Goal: Task Accomplishment & Management: Manage account settings

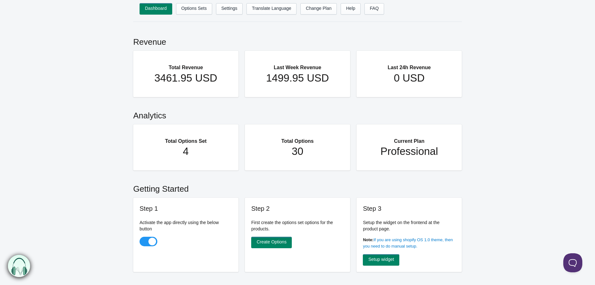
click at [480, 109] on main "Revenue Total Revenue 3461.95 USD Last Week Revenue 1499.95 USD Last 24h Revenu…" at bounding box center [297, 261] width 595 height 466
click at [202, 10] on link "Options Sets" at bounding box center [194, 8] width 36 height 11
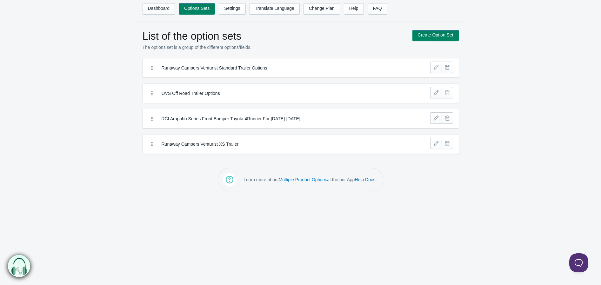
click at [250, 121] on label "RCI Arapaho Series Front Bumper Toyota 4Runner For 2010-2024" at bounding box center [277, 119] width 231 height 6
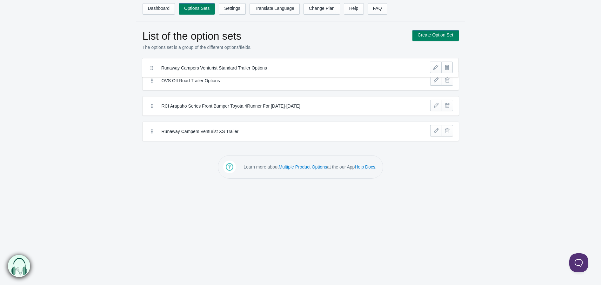
drag, startPoint x: 153, startPoint y: 66, endPoint x: 152, endPoint y: 60, distance: 5.7
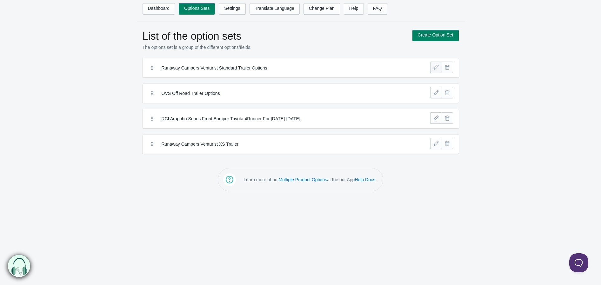
click at [433, 70] on link at bounding box center [435, 67] width 11 height 11
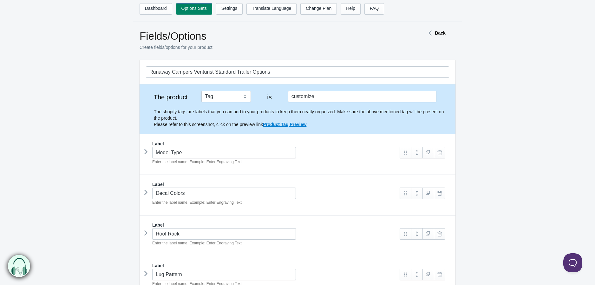
click at [198, 156] on input "Model Type" at bounding box center [224, 152] width 144 height 11
click at [146, 153] on icon at bounding box center [146, 152] width 0 height 10
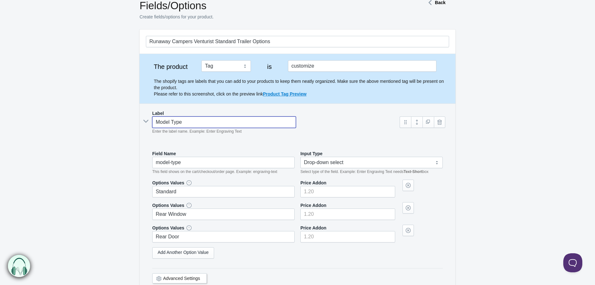
scroll to position [70, 0]
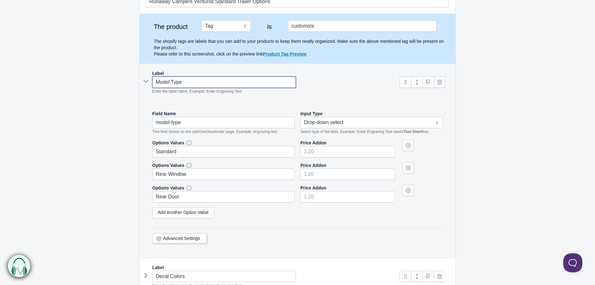
click at [189, 242] on div "Advanced Settings" at bounding box center [179, 238] width 55 height 10
click at [189, 239] on link "Advanced Settings" at bounding box center [181, 238] width 37 height 5
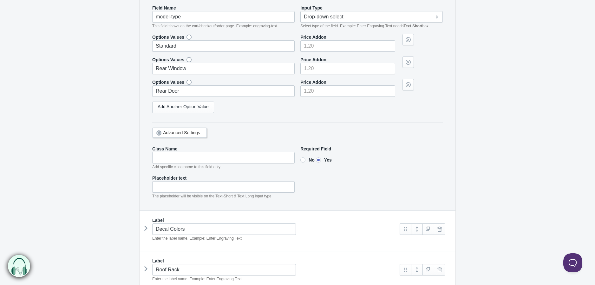
scroll to position [141, 0]
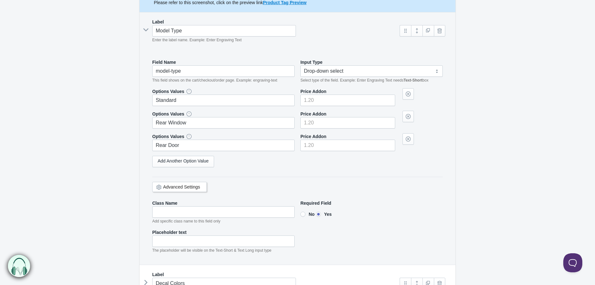
drag, startPoint x: 573, startPoint y: 213, endPoint x: 489, endPoint y: 168, distance: 95.4
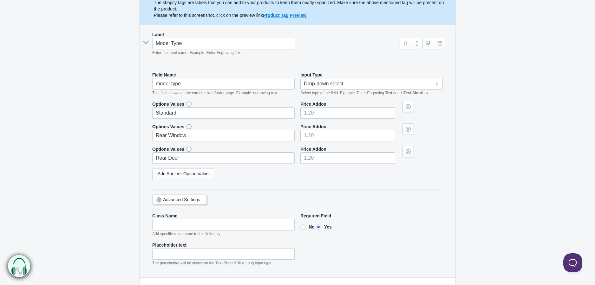
scroll to position [105, 0]
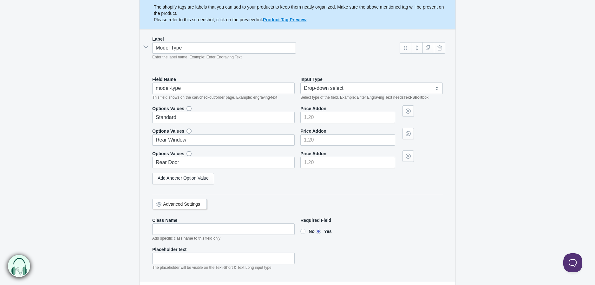
drag, startPoint x: 488, startPoint y: 167, endPoint x: 562, endPoint y: 192, distance: 77.7
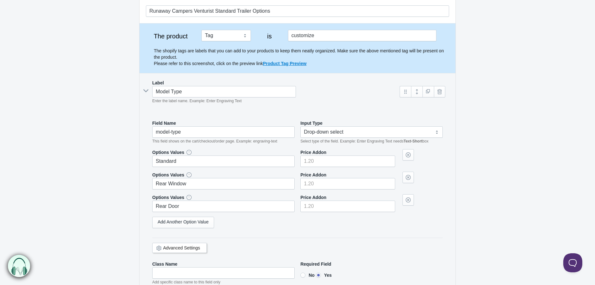
scroll to position [0, 0]
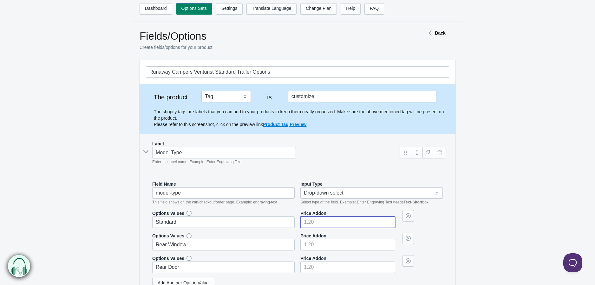
click at [324, 220] on input"] "number" at bounding box center [348, 221] width 95 height 11
type input"] "0"
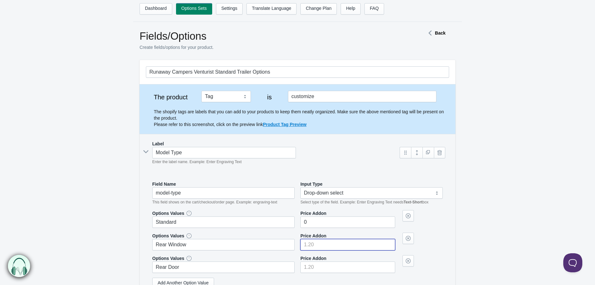
click at [324, 241] on input"] "number" at bounding box center [348, 244] width 95 height 11
type input"] "0"
click at [327, 268] on input"] "number" at bounding box center [348, 267] width 95 height 11
type input"] "0"
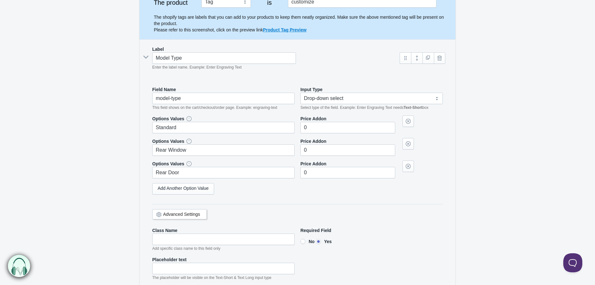
scroll to position [106, 0]
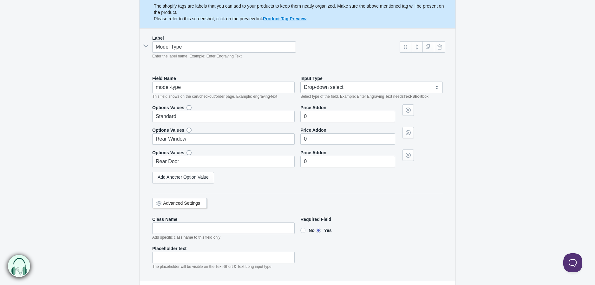
click at [145, 46] on icon at bounding box center [146, 46] width 10 height 0
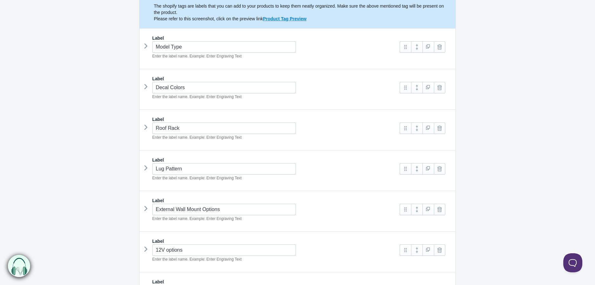
click at [146, 85] on icon at bounding box center [146, 87] width 0 height 10
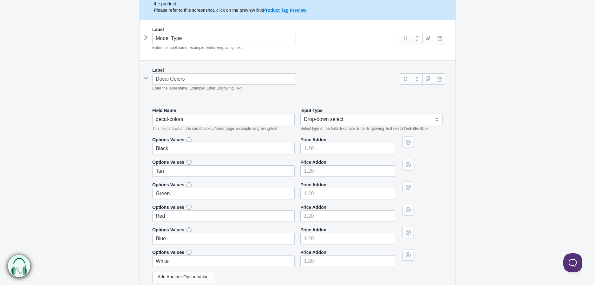
scroll to position [141, 0]
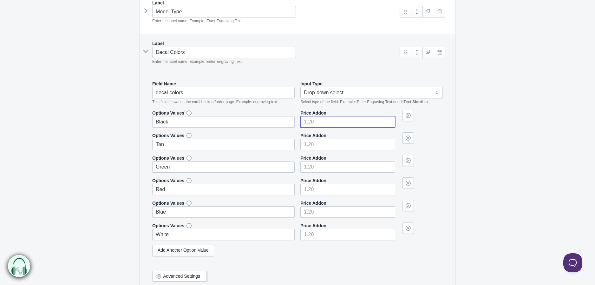
click at [329, 117] on input"] "number" at bounding box center [348, 121] width 95 height 11
type input"] "0"
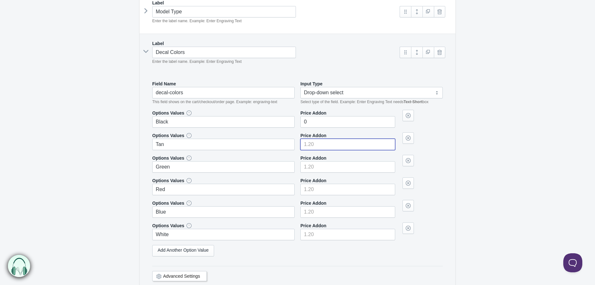
click at [323, 143] on input"] "number" at bounding box center [348, 144] width 95 height 11
type input"] "0"
click at [318, 164] on input"] "number" at bounding box center [348, 166] width 95 height 11
type input"] "0"
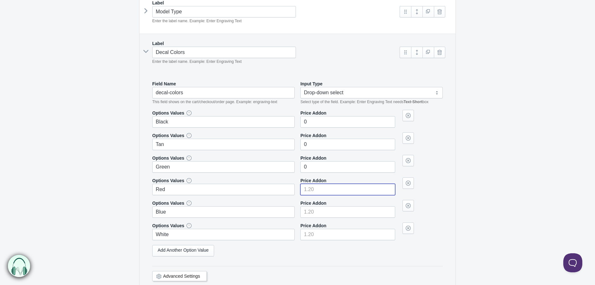
click at [316, 187] on input"] "number" at bounding box center [348, 189] width 95 height 11
type input"] "0"
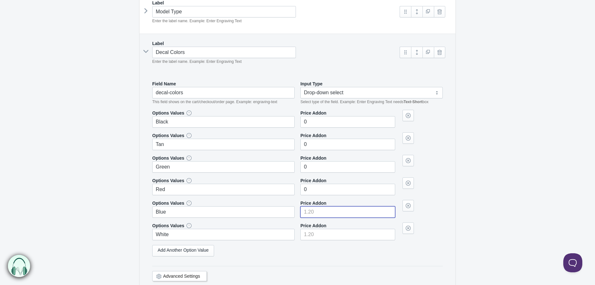
click at [316, 210] on input"] "number" at bounding box center [348, 211] width 95 height 11
type input"] "0"
click at [314, 235] on input"] "number" at bounding box center [348, 234] width 95 height 11
type input"] "0"
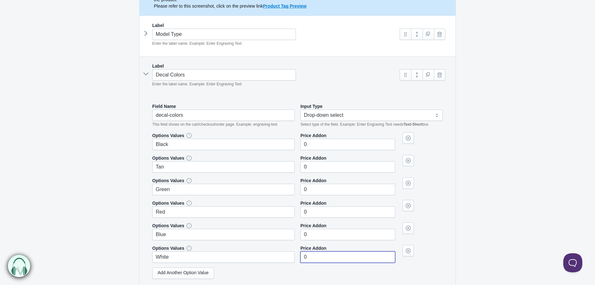
scroll to position [106, 0]
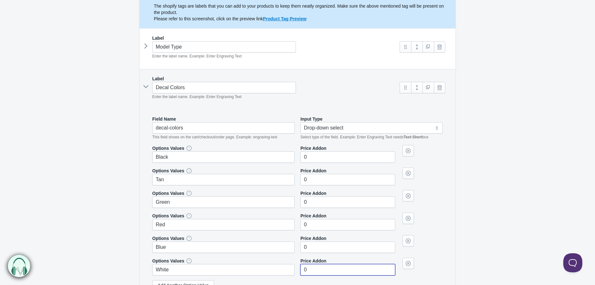
click at [145, 87] on icon at bounding box center [146, 87] width 10 height 0
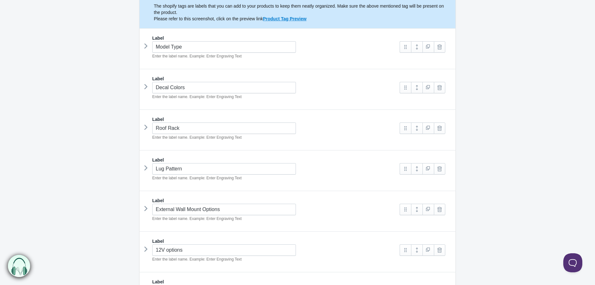
click at [146, 127] on icon at bounding box center [146, 128] width 0 height 10
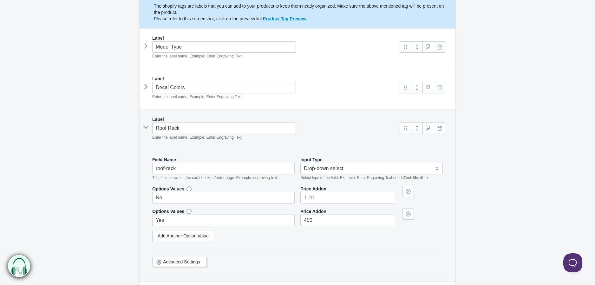
click at [145, 127] on icon at bounding box center [146, 127] width 10 height 0
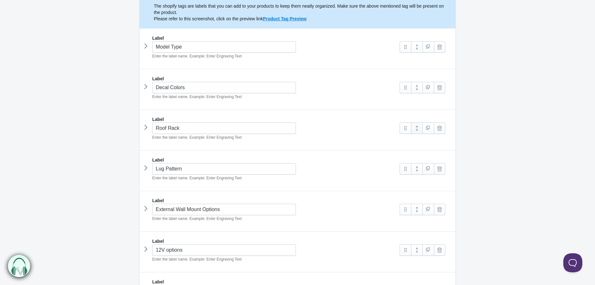
click at [414, 130] on link at bounding box center [416, 128] width 11 height 11
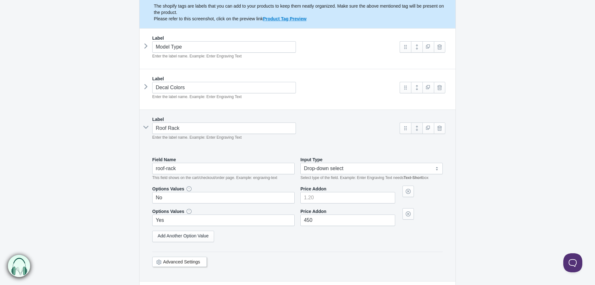
click at [416, 132] on link at bounding box center [416, 128] width 11 height 11
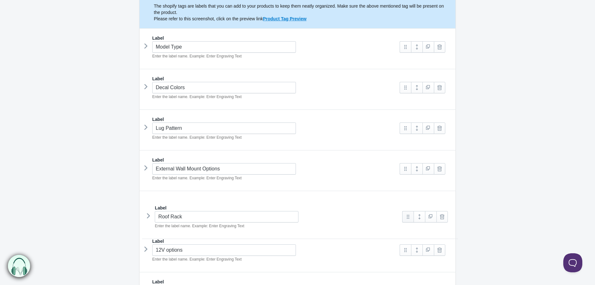
drag, startPoint x: 406, startPoint y: 130, endPoint x: 408, endPoint y: 215, distance: 85.7
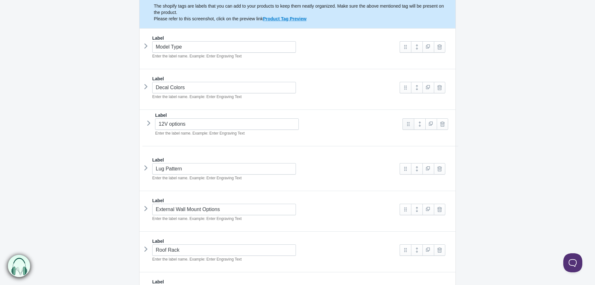
drag, startPoint x: 404, startPoint y: 250, endPoint x: 407, endPoint y: 123, distance: 127.0
click at [417, 129] on link at bounding box center [416, 128] width 11 height 11
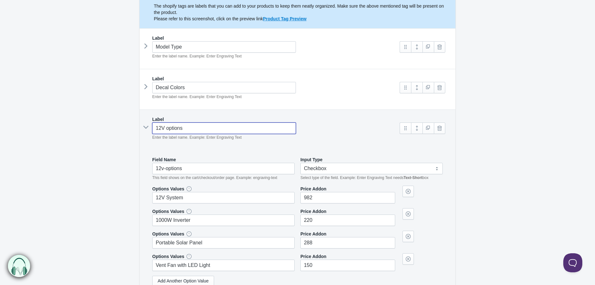
click at [168, 130] on input "12V options" at bounding box center [224, 128] width 144 height 11
type input "12V ptions"
type input "--v-ptions"
type input "12V Options"
type input "--v-options"
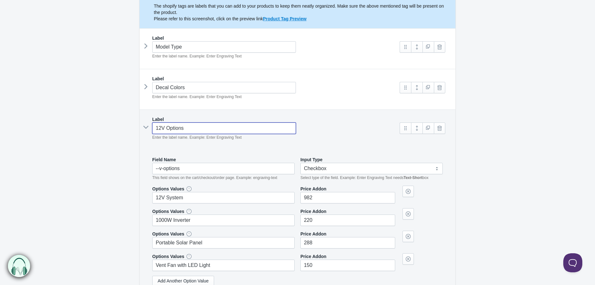
type input "12 V Options"
type input "---v-options"
type input "12 Vo Options"
type input "---vo-options"
type input "12 Volt Options"
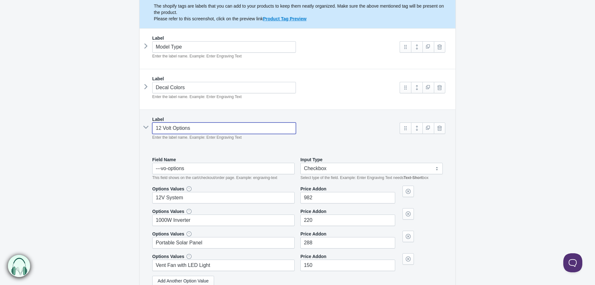
type input "---volt-options"
type input "12 Volt Options"
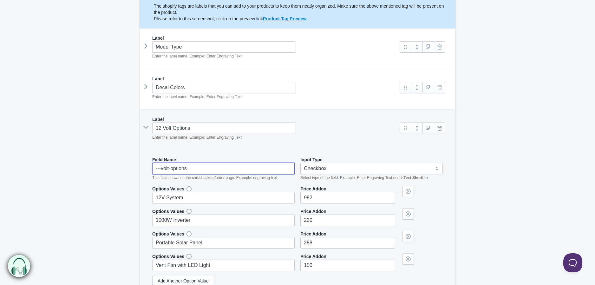
click at [211, 165] on input "---volt-options" at bounding box center [223, 168] width 142 height 11
click at [217, 177] on em "This field shows on the cart/checkout/order page. Example: engraving-text" at bounding box center [214, 177] width 125 height 4
click at [316, 169] on select "Text-Short Text-Long Radio button Drop-down select Image Checkbox Datepicker" at bounding box center [372, 168] width 142 height 11
click at [391, 167] on select "Text-Short Text-Long Radio button Drop-down select Image Checkbox Datepicker" at bounding box center [372, 168] width 142 height 11
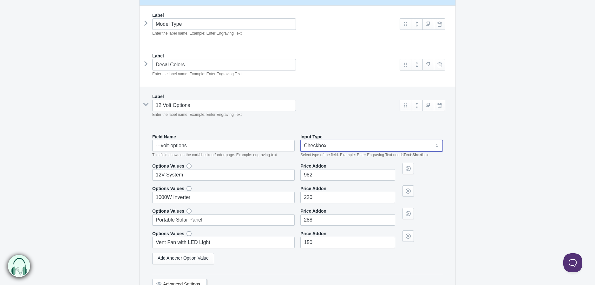
scroll to position [141, 0]
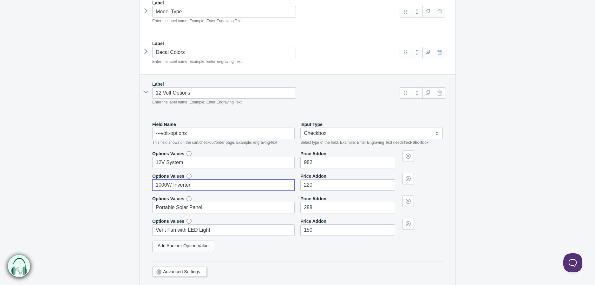
click at [168, 185] on input "1000W Inverter" at bounding box center [223, 184] width 142 height 11
click at [172, 186] on input "1000 W Inverter" at bounding box center [223, 184] width 142 height 11
click at [210, 186] on input "1000 Watt Inverter" at bounding box center [223, 184] width 142 height 11
type input "1000 Watt Inverter (12 V System Required)"
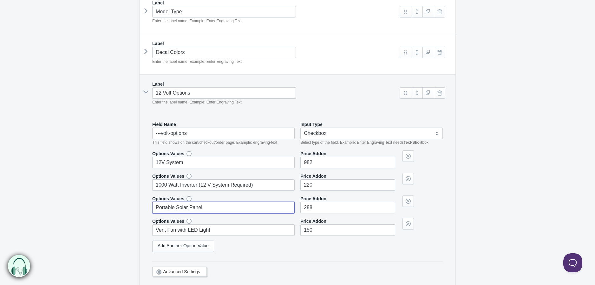
click at [193, 209] on input "Portable Solar Panel" at bounding box center [223, 207] width 142 height 11
paste input "Renogy E.FLEX 200 Portable Solar Panel with Adapter and Cables"
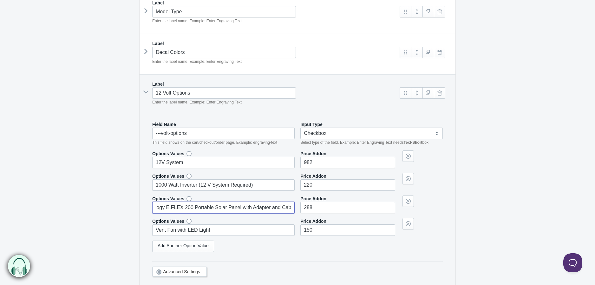
click at [162, 207] on input "Renogy E.FLEX 200 Portable Solar Panel with Adapter and Cables" at bounding box center [223, 207] width 142 height 11
type input "Renogy E.FLEX 200 Portable Solar Panel with Adapter and Cables"
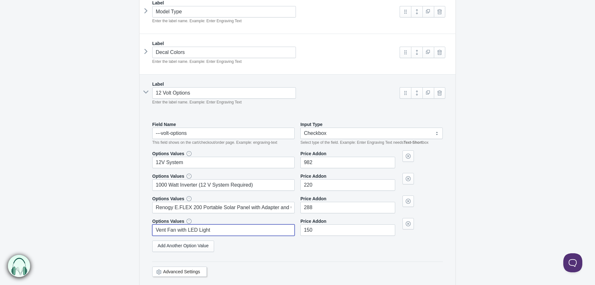
click at [204, 231] on input "Vent Fan with LED Light" at bounding box center [223, 229] width 142 height 11
paste input "MaxxAir Dome Vent Fan with LED Light (Wall Mounted)"
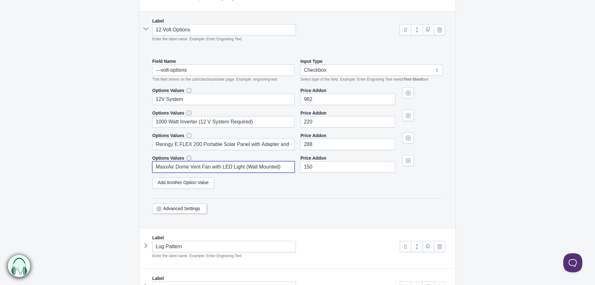
scroll to position [211, 0]
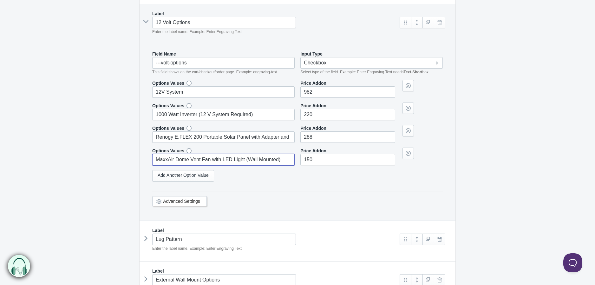
click at [180, 203] on link "Advanced Settings" at bounding box center [181, 201] width 37 height 5
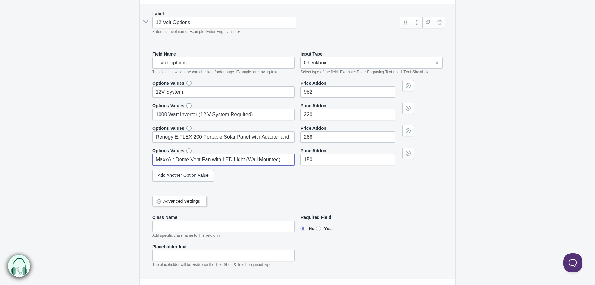
click at [174, 202] on link "Advanced Settings" at bounding box center [181, 201] width 37 height 5
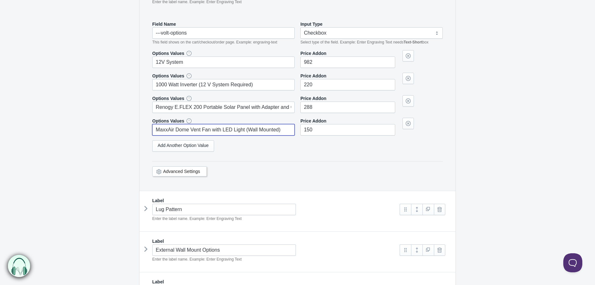
scroll to position [282, 0]
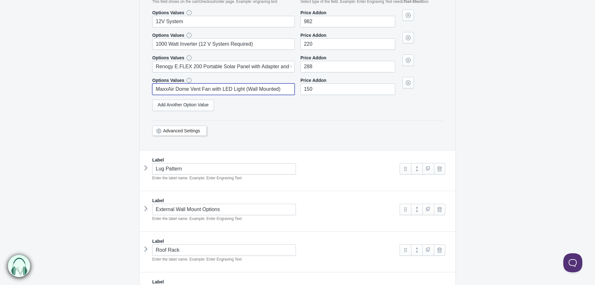
click at [146, 168] on icon at bounding box center [146, 168] width 0 height 10
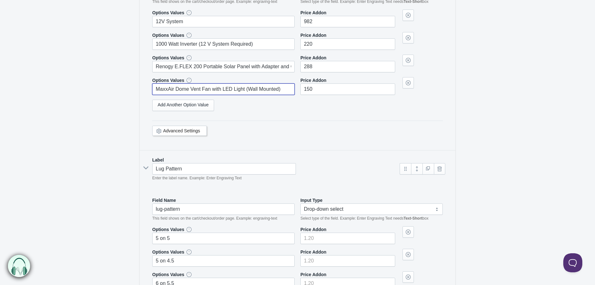
type input "MaxxAir Dome Vent Fan with LED Light (Wall Mounted)"
click at [147, 165] on div "Lug Pattern Enter the label name. Example: Enter Engraving Text" at bounding box center [270, 172] width 248 height 18
click at [147, 168] on icon at bounding box center [146, 168] width 10 height 0
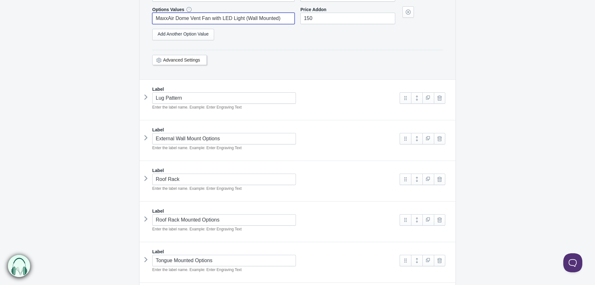
scroll to position [388, 0]
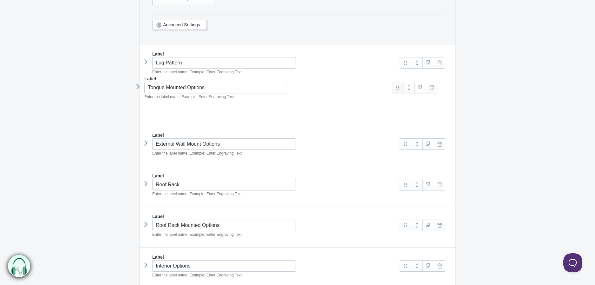
drag, startPoint x: 402, startPoint y: 227, endPoint x: 396, endPoint y: 89, distance: 138.2
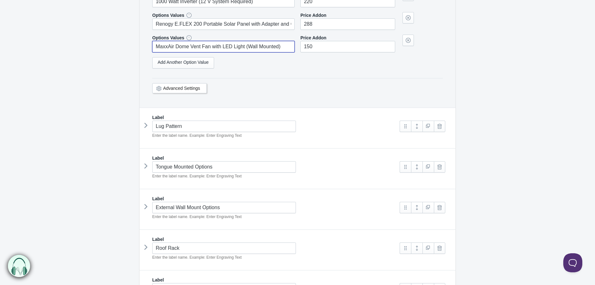
scroll to position [282, 0]
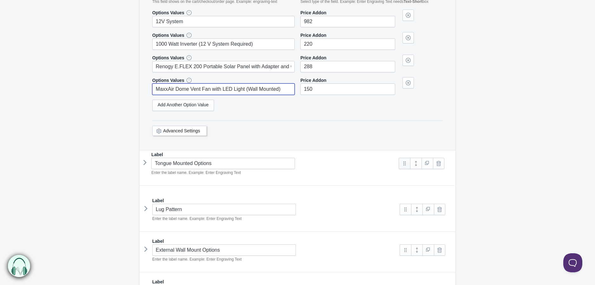
drag, startPoint x: 405, startPoint y: 212, endPoint x: 404, endPoint y: 162, distance: 49.8
click at [146, 169] on icon at bounding box center [146, 168] width 0 height 10
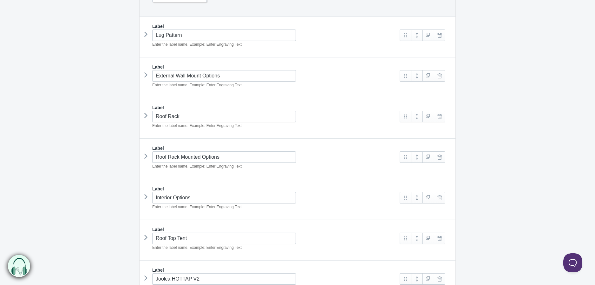
scroll to position [599, 0]
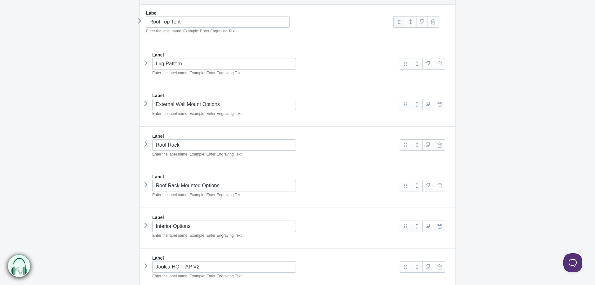
drag, startPoint x: 405, startPoint y: 231, endPoint x: 400, endPoint y: 31, distance: 200.0
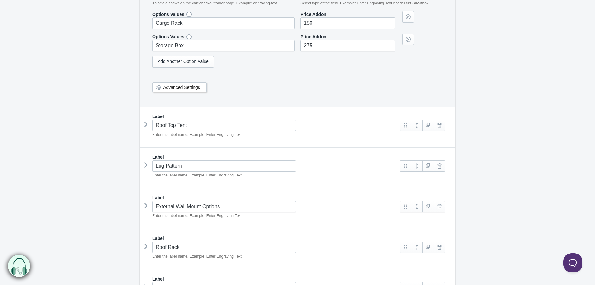
scroll to position [493, 0]
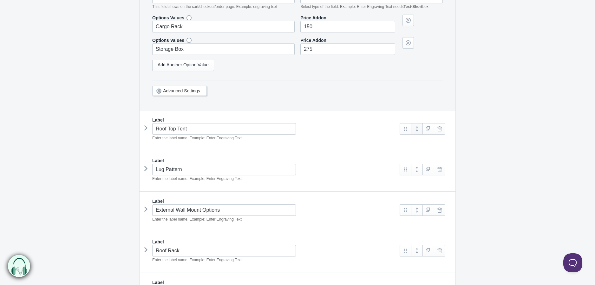
click at [418, 131] on link at bounding box center [416, 128] width 11 height 11
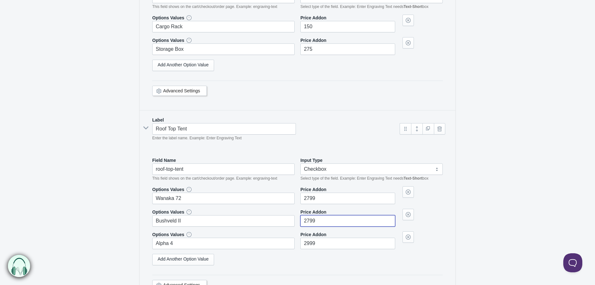
click at [306, 223] on input"] "2799" at bounding box center [348, 220] width 95 height 11
type input"] "2399.99"
click at [317, 244] on input"] "2999" at bounding box center [348, 243] width 95 height 11
type input"] "2999.99"
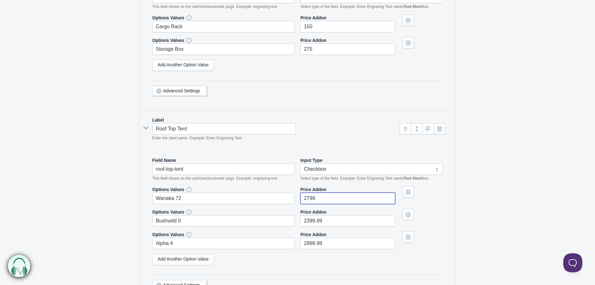
click at [328, 202] on input"] "2799" at bounding box center [348, 198] width 95 height 11
type input"] "2799.99"
click at [513, 222] on form "Runaway Campers Venturist Standard Trailer Options The product Tag Vendor Type …" at bounding box center [297, 81] width 595 height 1030
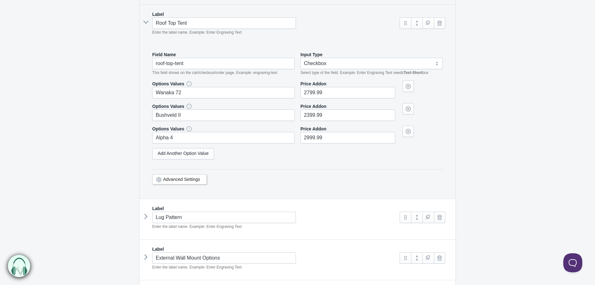
scroll to position [635, 0]
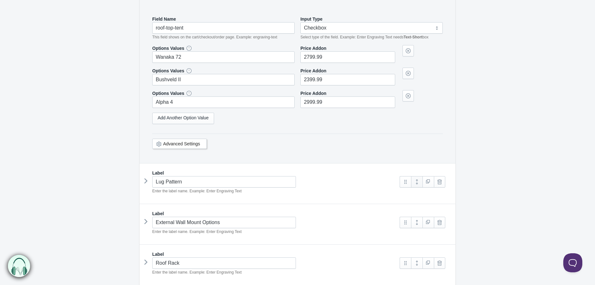
click at [419, 182] on link at bounding box center [416, 181] width 11 height 11
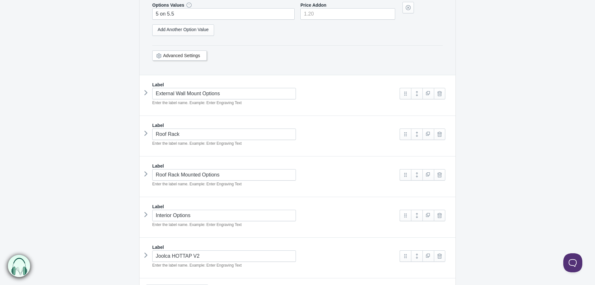
scroll to position [952, 0]
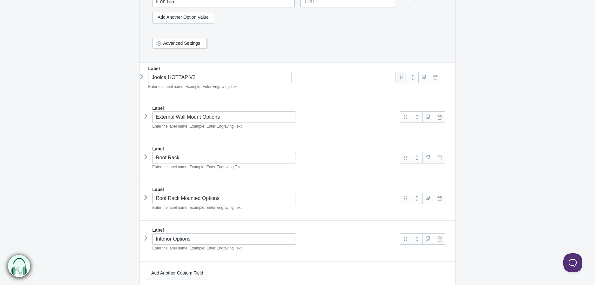
drag, startPoint x: 404, startPoint y: 249, endPoint x: 400, endPoint y: 79, distance: 169.5
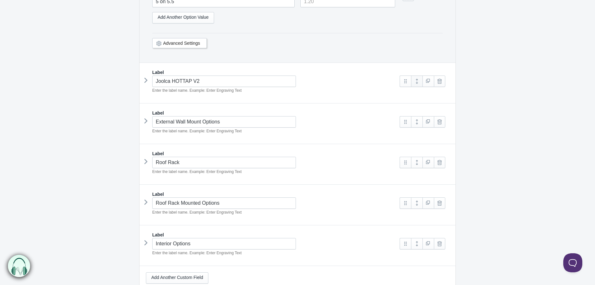
click at [420, 84] on link at bounding box center [416, 81] width 11 height 11
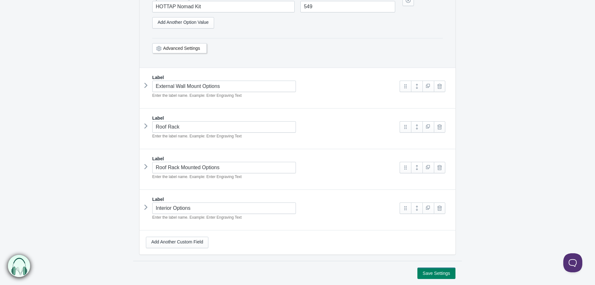
scroll to position [1199, 0]
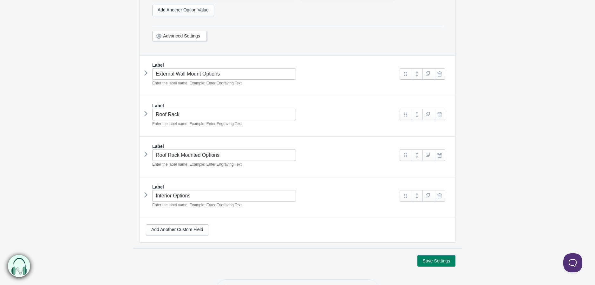
click at [146, 78] on icon at bounding box center [146, 73] width 0 height 10
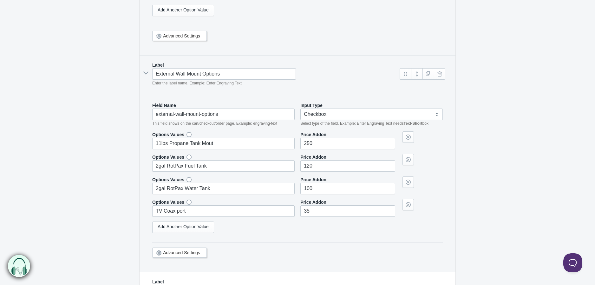
click at [146, 73] on icon at bounding box center [146, 73] width 10 height 0
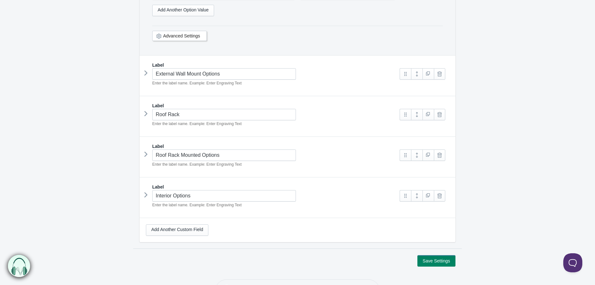
click at [146, 157] on icon at bounding box center [146, 154] width 0 height 10
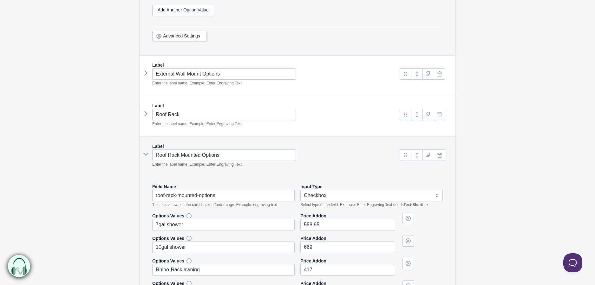
click at [144, 154] on icon at bounding box center [146, 154] width 10 height 0
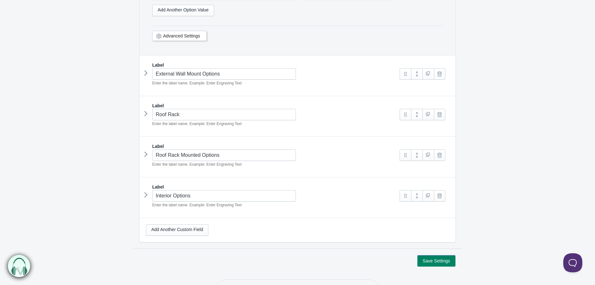
click at [146, 117] on icon at bounding box center [146, 114] width 0 height 10
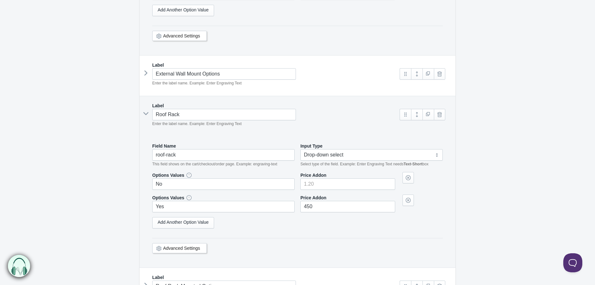
click at [144, 114] on icon at bounding box center [146, 114] width 10 height 0
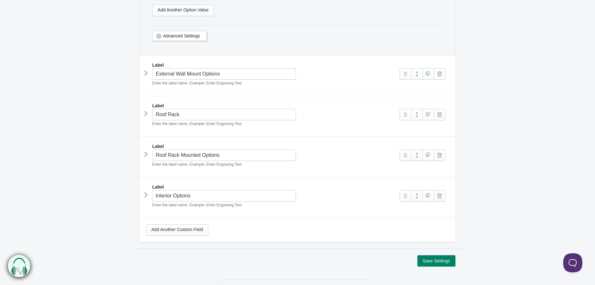
click at [146, 200] on icon at bounding box center [146, 195] width 0 height 10
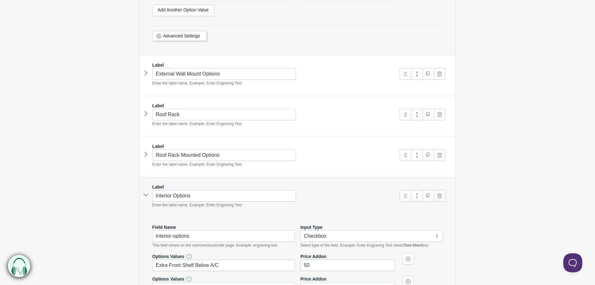
click at [145, 195] on icon at bounding box center [146, 195] width 10 height 0
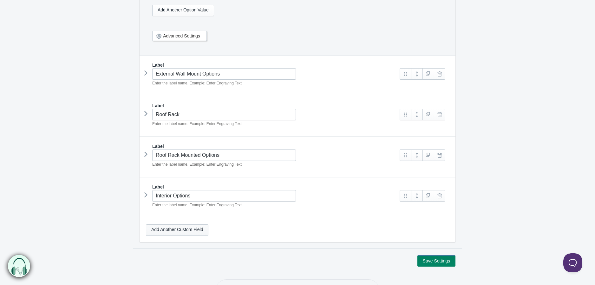
click at [165, 233] on link "Add Another Custom Field" at bounding box center [177, 229] width 63 height 11
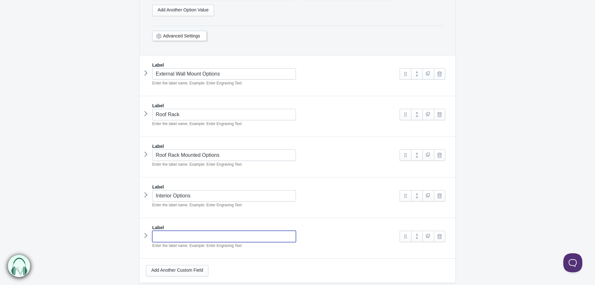
click at [198, 240] on input "text" at bounding box center [224, 236] width 144 height 11
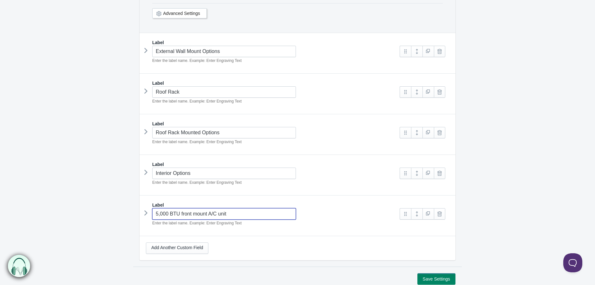
scroll to position [1234, 0]
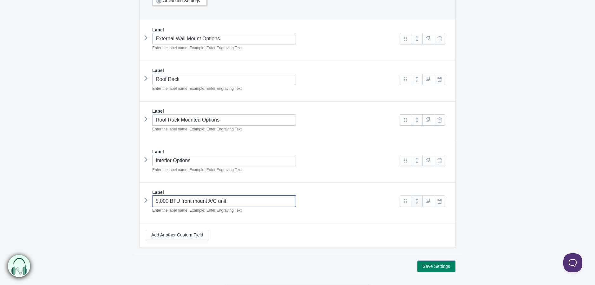
click at [418, 205] on link at bounding box center [416, 200] width 11 height 11
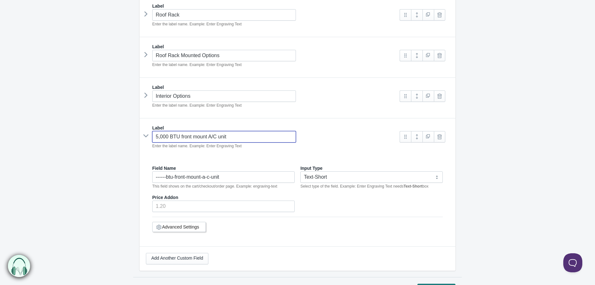
scroll to position [1305, 0]
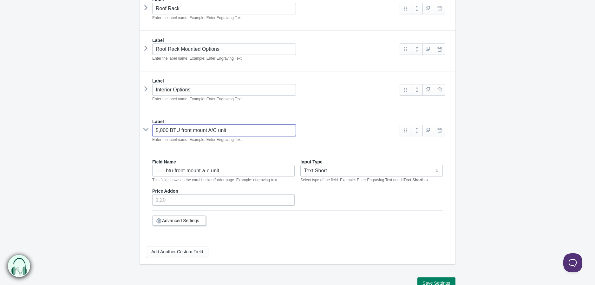
type input "5,000 BTU front mount A/C unit"
click at [334, 176] on select "Text-Short Text-Long Radio button Drop-down select Image Checkbox Datepicker" at bounding box center [372, 170] width 142 height 11
click at [319, 175] on select "Text-Short Text-Long Radio button Drop-down select Image Checkbox Datepicker" at bounding box center [372, 170] width 142 height 11
select select "4"
click at [301, 169] on select "Text-Short Text-Long Radio button Drop-down select Image Checkbox Datepicker" at bounding box center [372, 170] width 142 height 11
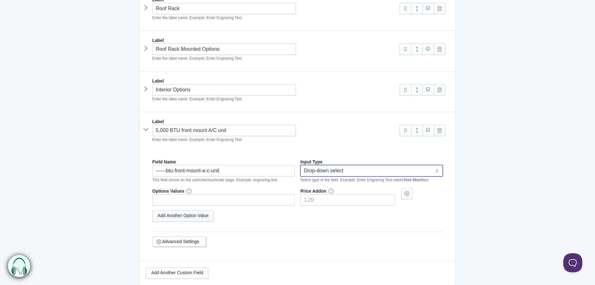
click at [202, 216] on link "Add Another Option Value" at bounding box center [183, 215] width 62 height 11
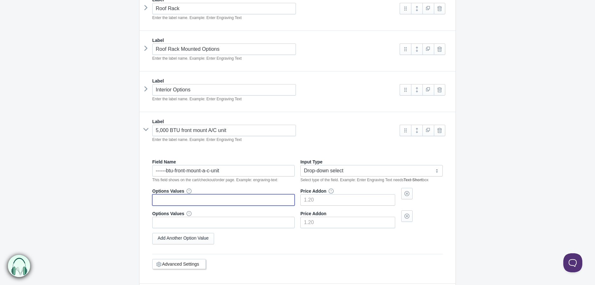
click at [195, 203] on input "text" at bounding box center [223, 199] width 142 height 11
type input "No"
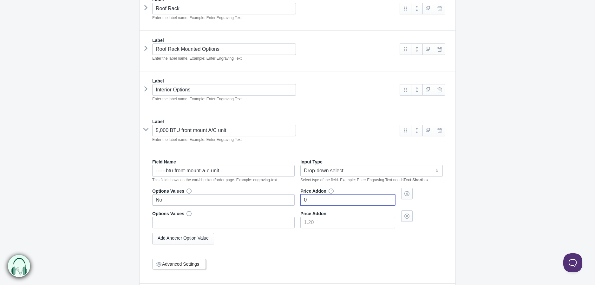
type input"] "0"
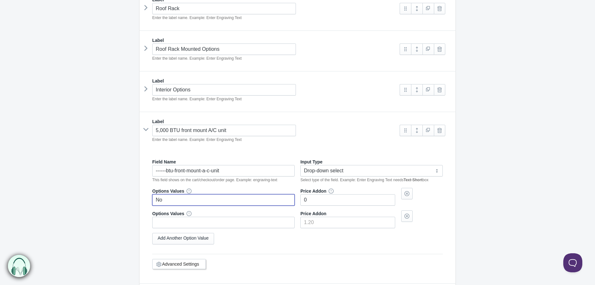
click at [203, 202] on input "No" at bounding box center [223, 199] width 142 height 11
type input "No A/C"
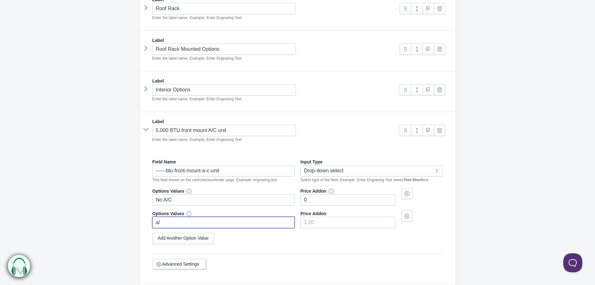
type input "a"
click at [146, 94] on icon at bounding box center [146, 89] width 0 height 10
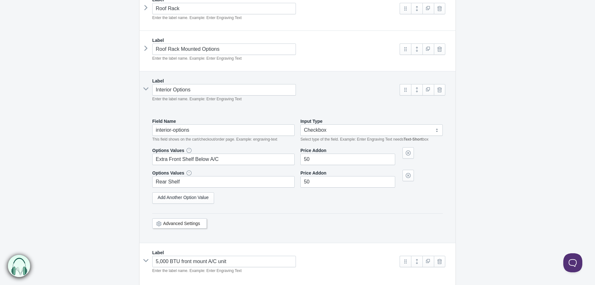
click at [146, 89] on icon at bounding box center [146, 89] width 10 height 0
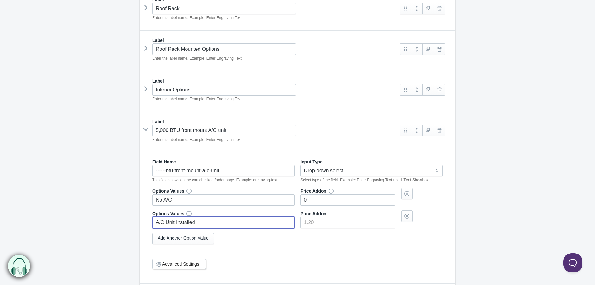
type input "A/C Unit Installed"
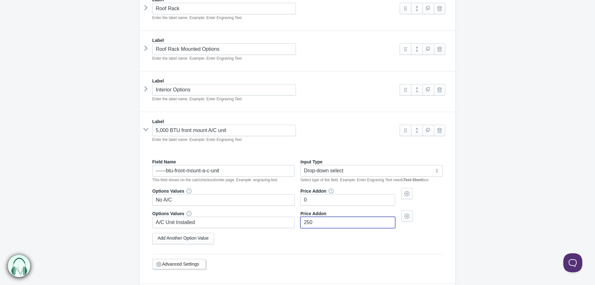
type input"] "250"
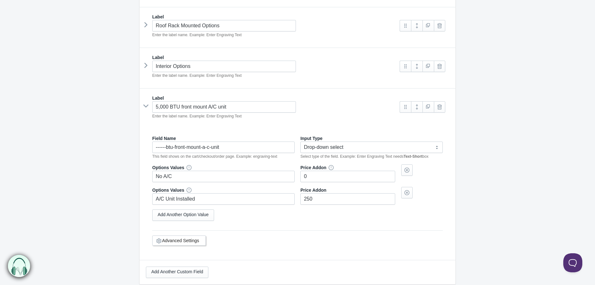
scroll to position [1293, 0]
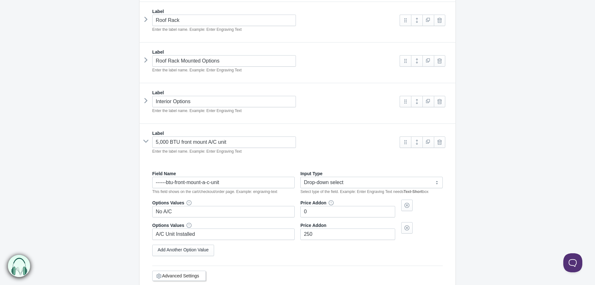
click at [143, 141] on icon at bounding box center [146, 141] width 10 height 0
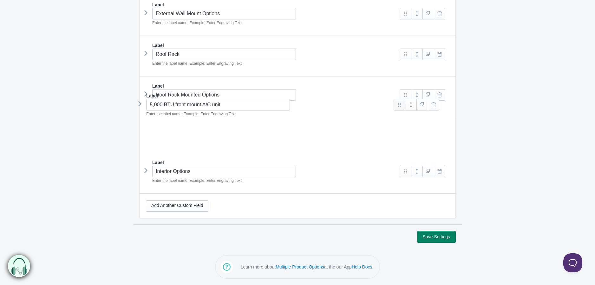
scroll to position [1227, 0]
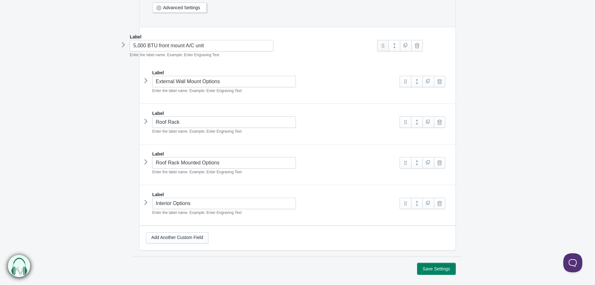
drag, startPoint x: 406, startPoint y: 173, endPoint x: 385, endPoint y: 46, distance: 128.5
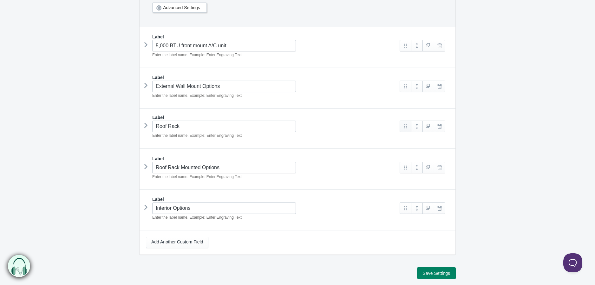
scroll to position [1227, 0]
drag, startPoint x: 407, startPoint y: 133, endPoint x: 407, endPoint y: 80, distance: 52.4
click at [415, 92] on link at bounding box center [416, 86] width 11 height 11
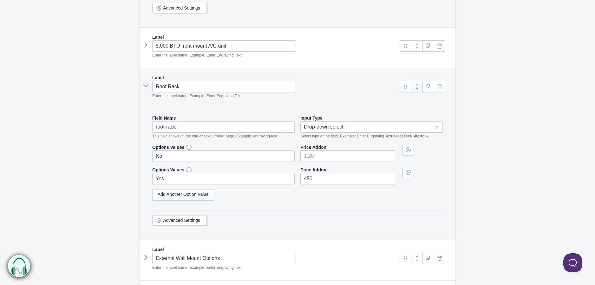
click at [415, 92] on link at bounding box center [416, 86] width 11 height 11
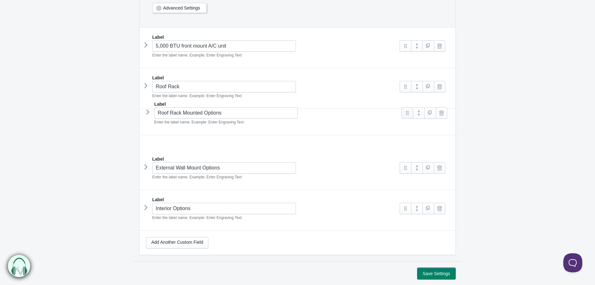
drag, startPoint x: 407, startPoint y: 171, endPoint x: 409, endPoint y: 112, distance: 59.1
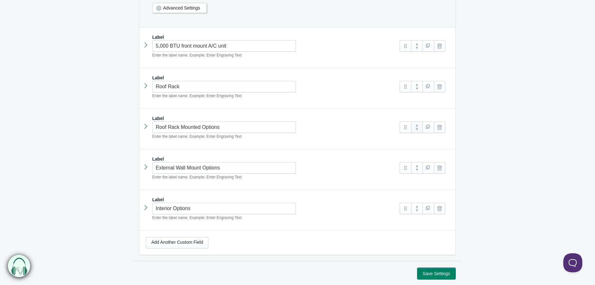
click at [416, 130] on link at bounding box center [416, 127] width 11 height 11
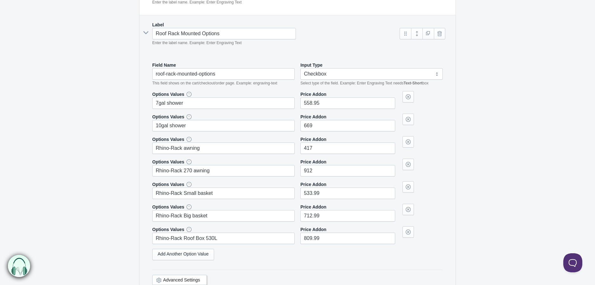
scroll to position [1332, 0]
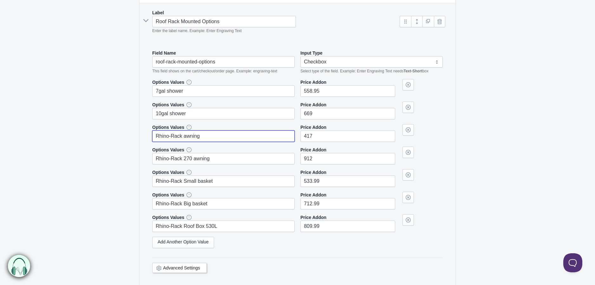
drag, startPoint x: 181, startPoint y: 139, endPoint x: 189, endPoint y: 144, distance: 9.4
click at [181, 139] on input "Rhino-Rack awning" at bounding box center [223, 135] width 142 height 11
type input "Rhino-Rack Sunseeker awning"
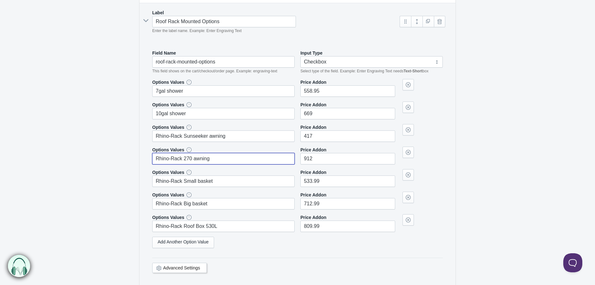
click at [184, 162] on input "Rhino-Rack 270 awning" at bounding box center [223, 158] width 142 height 11
type input "Rhino-Rack Batwing 270 awning"
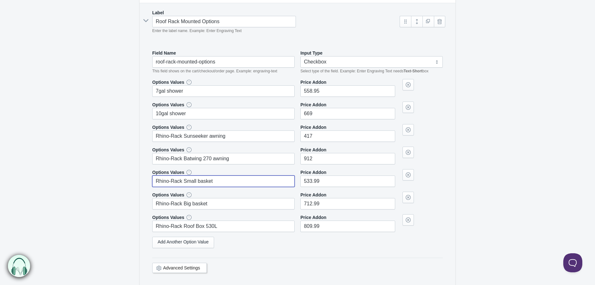
click at [183, 184] on input "Rhino-Rack Small basket" at bounding box center [223, 180] width 142 height 11
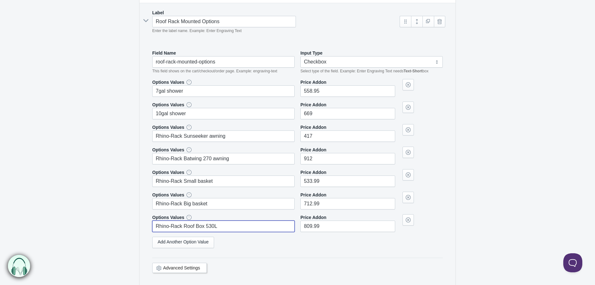
click at [224, 232] on input "Rhino-Rack Roof Box 530L" at bounding box center [223, 226] width 142 height 11
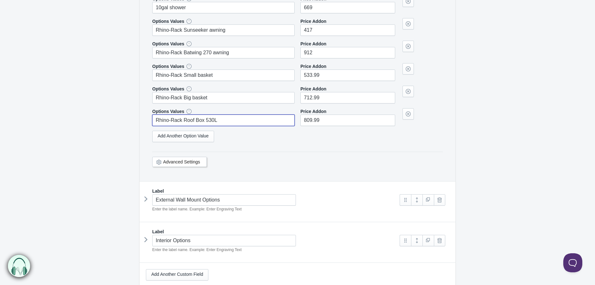
scroll to position [1473, 0]
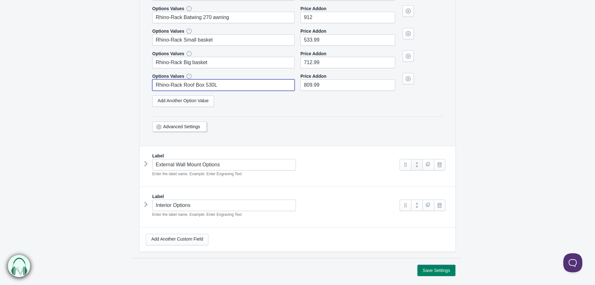
click at [416, 170] on link at bounding box center [416, 164] width 11 height 11
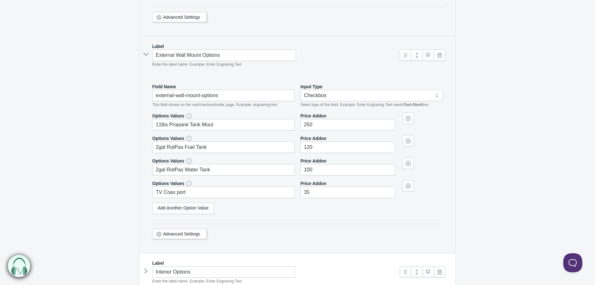
scroll to position [1650, 0]
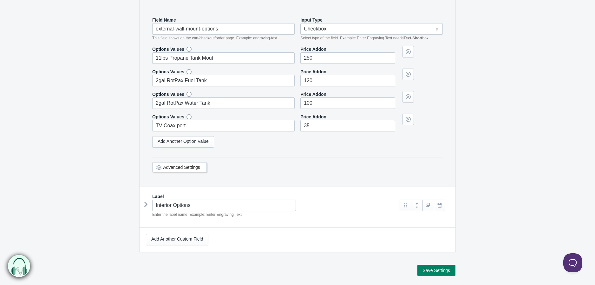
click at [146, 209] on icon at bounding box center [146, 205] width 0 height 10
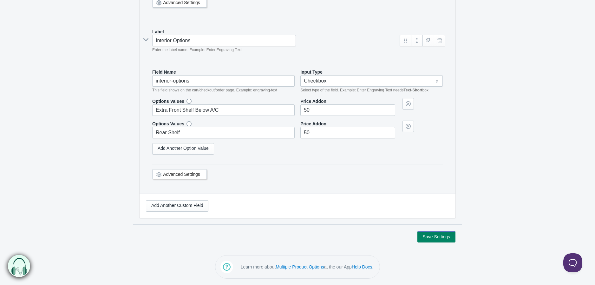
scroll to position [1820, 0]
click at [429, 238] on button "Save Settings" at bounding box center [437, 236] width 38 height 11
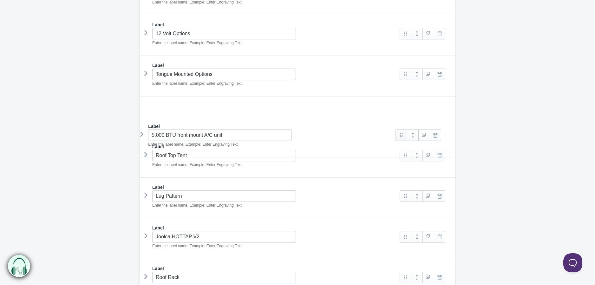
scroll to position [211, 0]
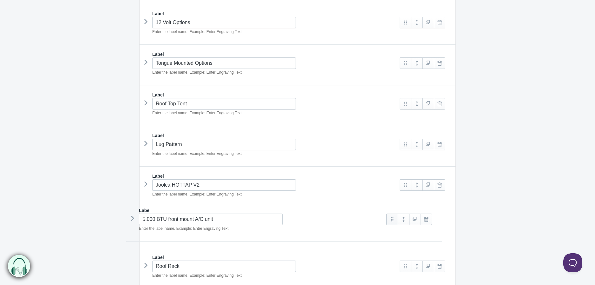
drag, startPoint x: 406, startPoint y: 118, endPoint x: 392, endPoint y: 219, distance: 101.2
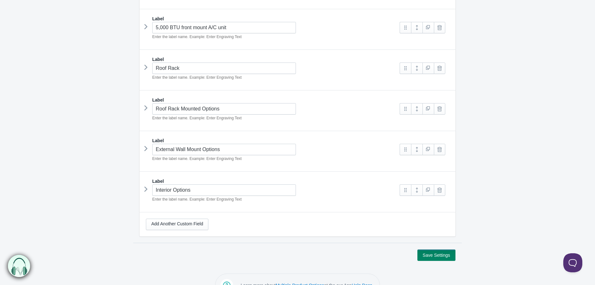
scroll to position [429, 0]
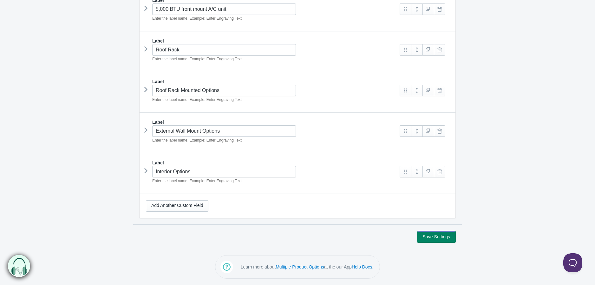
click at [446, 235] on button "Save Settings" at bounding box center [437, 236] width 38 height 11
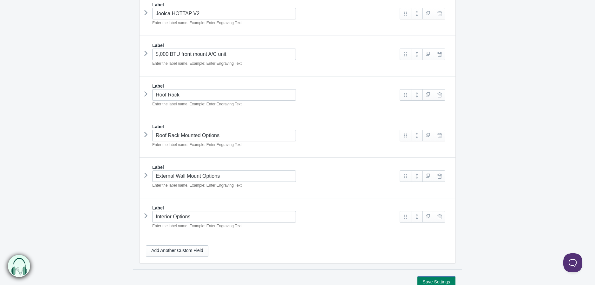
scroll to position [429, 0]
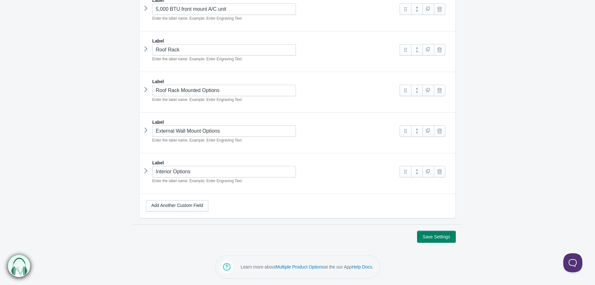
click at [446, 236] on button "Save Settings" at bounding box center [437, 236] width 38 height 11
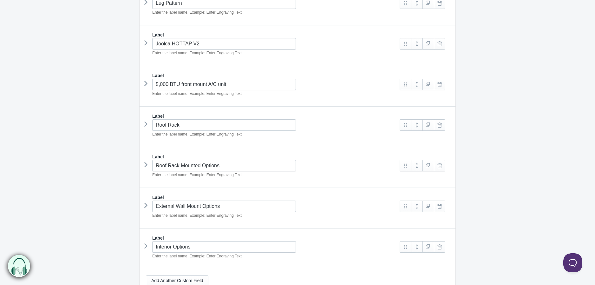
scroll to position [388, 0]
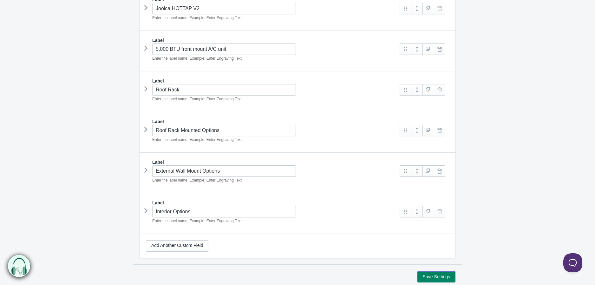
click at [146, 172] on icon at bounding box center [146, 170] width 0 height 10
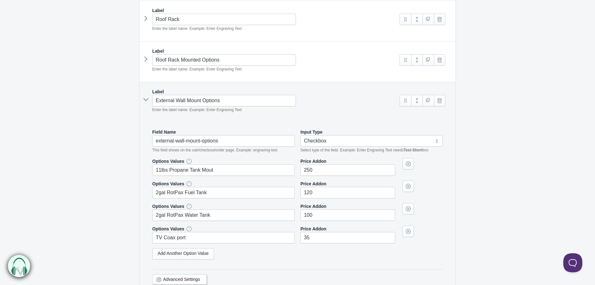
scroll to position [493, 0]
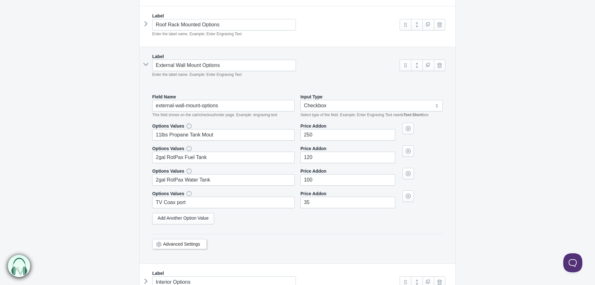
click at [189, 246] on link "Advanced Settings" at bounding box center [181, 244] width 37 height 5
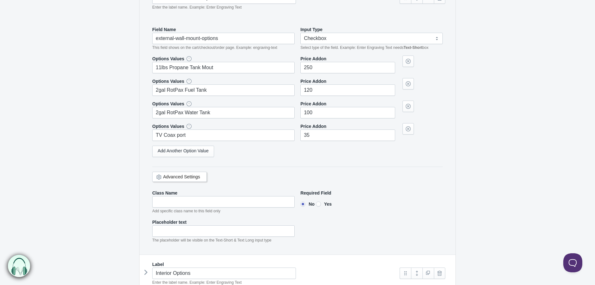
scroll to position [564, 0]
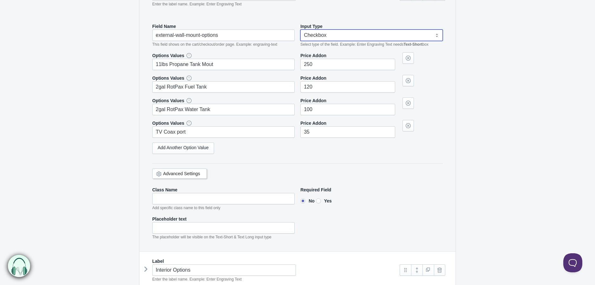
click at [326, 37] on select "Text-Short Text-Long Radio button Drop-down select Image Checkbox Datepicker" at bounding box center [372, 35] width 142 height 11
select select "4"
click at [301, 31] on select "Text-Short Text-Long Radio button Drop-down select Image Checkbox Datepicker" at bounding box center [372, 35] width 142 height 11
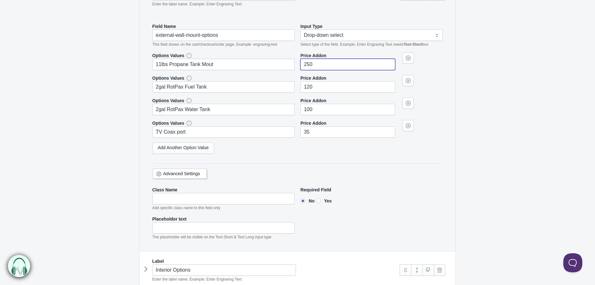
click at [343, 68] on input"] "250" at bounding box center [348, 64] width 95 height 11
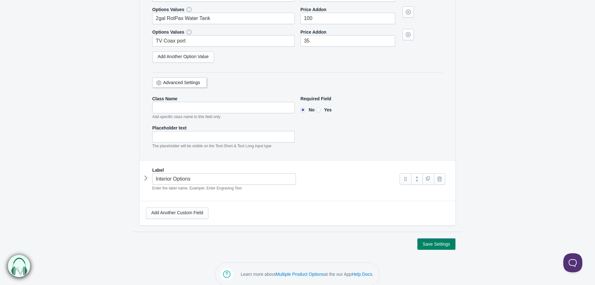
scroll to position [665, 0]
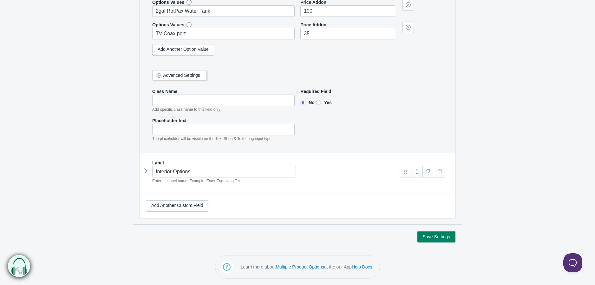
click at [146, 171] on icon at bounding box center [146, 171] width 0 height 10
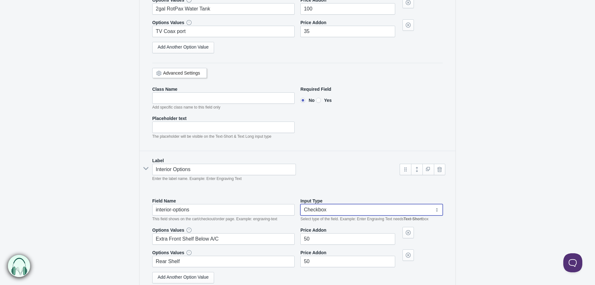
click at [332, 212] on select "Text-Short Text-Long Radio button Drop-down select Image Checkbox Datepicker" at bounding box center [372, 209] width 142 height 11
select select "4"
click at [301, 206] on select "Text-Short Text-Long Radio button Drop-down select Image Checkbox Datepicker" at bounding box center [372, 209] width 142 height 11
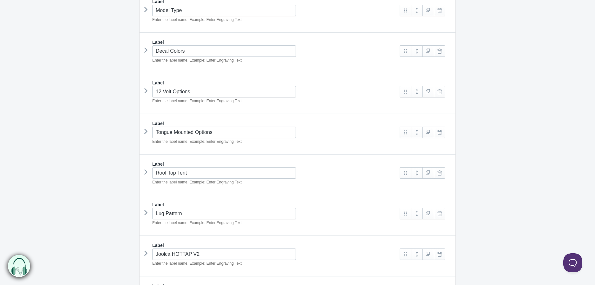
scroll to position [126, 0]
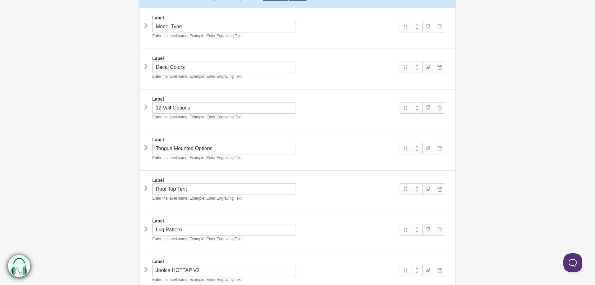
click at [146, 108] on icon at bounding box center [146, 107] width 0 height 10
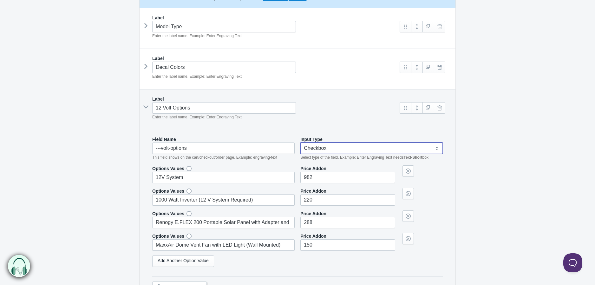
click at [327, 152] on select "Text-Short Text-Long Radio button Drop-down select Image Checkbox Datepicker" at bounding box center [372, 147] width 142 height 11
select select "4"
click at [301, 143] on select "Text-Short Text-Long Radio button Drop-down select Image Checkbox Datepicker" at bounding box center [372, 147] width 142 height 11
click at [145, 107] on icon at bounding box center [146, 107] width 10 height 0
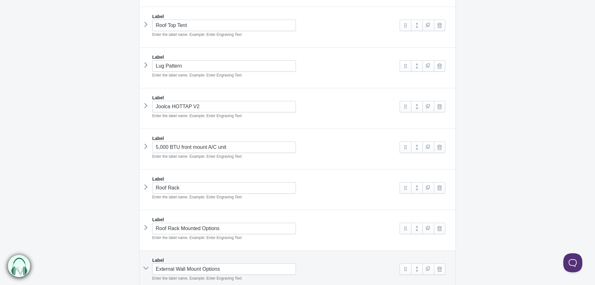
scroll to position [302, 0]
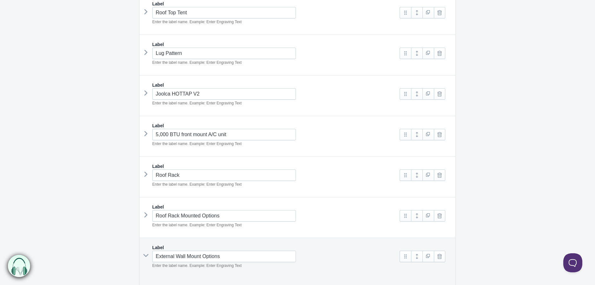
click at [146, 175] on icon at bounding box center [146, 174] width 0 height 10
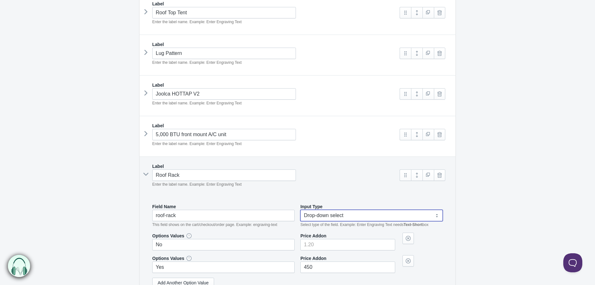
click at [321, 216] on select "Text-Short Text-Long Radio button Drop-down select Image Checkbox Datepicker" at bounding box center [372, 215] width 142 height 11
click at [301, 211] on select "Text-Short Text-Long Radio button Drop-down select Image Checkbox Datepicker" at bounding box center [372, 215] width 142 height 11
click at [147, 174] on icon at bounding box center [146, 174] width 10 height 0
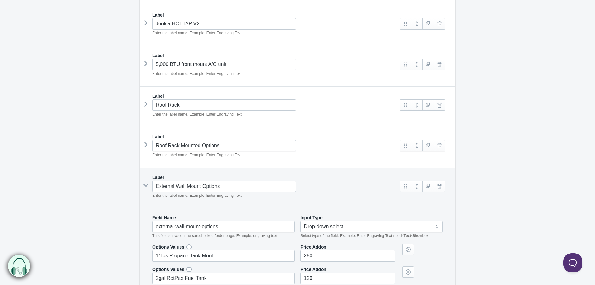
scroll to position [373, 0]
click at [144, 185] on icon at bounding box center [146, 185] width 10 height 0
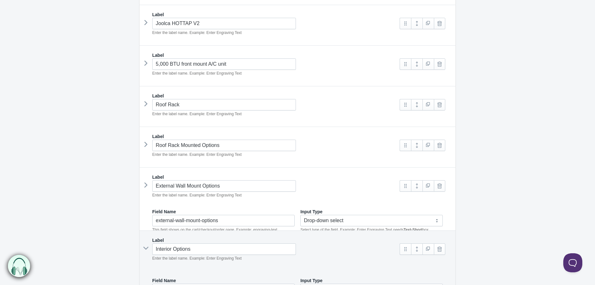
click at [146, 147] on icon at bounding box center [146, 145] width 0 height 10
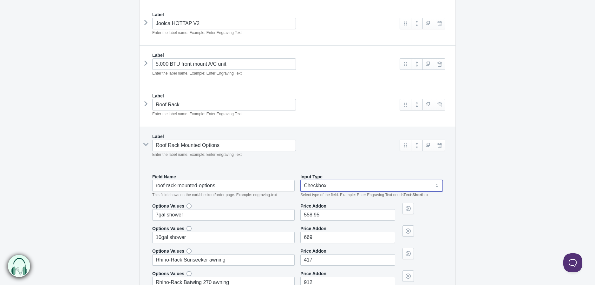
click at [316, 190] on select "Text-Short Text-Long Radio button Drop-down select Image Checkbox Datepicker" at bounding box center [372, 185] width 142 height 11
select select "4"
click at [301, 181] on select "Text-Short Text-Long Radio button Drop-down select Image Checkbox Datepicker" at bounding box center [372, 185] width 142 height 11
click at [145, 149] on div "Label Roof Rack Mounted Options Enter the label name. Example: Enter Engraving …" at bounding box center [298, 269] width 316 height 284
click at [145, 144] on icon at bounding box center [146, 144] width 10 height 0
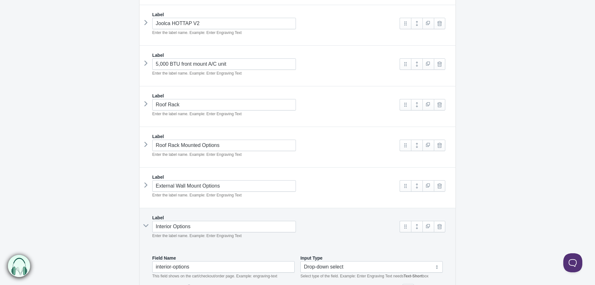
click at [148, 226] on icon at bounding box center [146, 226] width 10 height 0
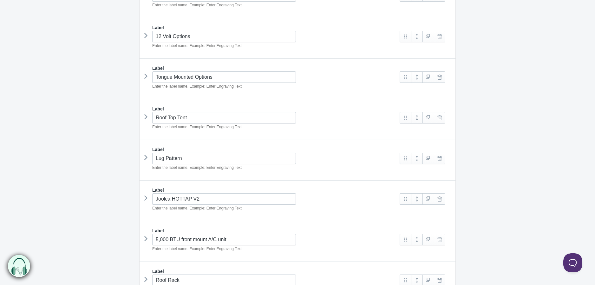
scroll to position [197, 0]
click at [146, 77] on icon at bounding box center [146, 77] width 0 height 10
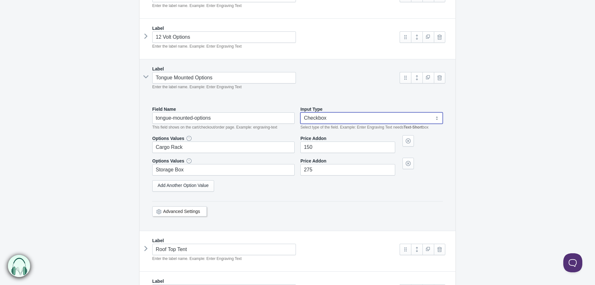
click at [340, 120] on select "Text-Short Text-Long Radio button Drop-down select Image Checkbox Datepicker" at bounding box center [372, 117] width 142 height 11
select select "4"
click at [301, 113] on select "Text-Short Text-Long Radio button Drop-down select Image Checkbox Datepicker" at bounding box center [372, 117] width 142 height 11
click at [149, 77] on icon at bounding box center [146, 77] width 10 height 0
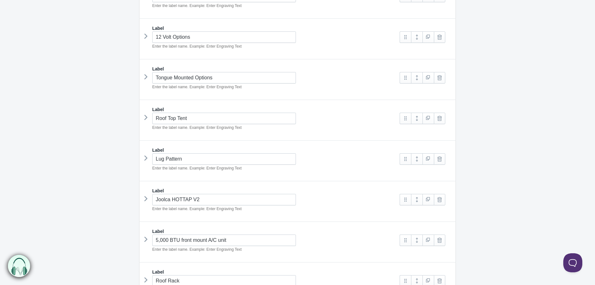
click at [146, 120] on icon at bounding box center [146, 118] width 0 height 10
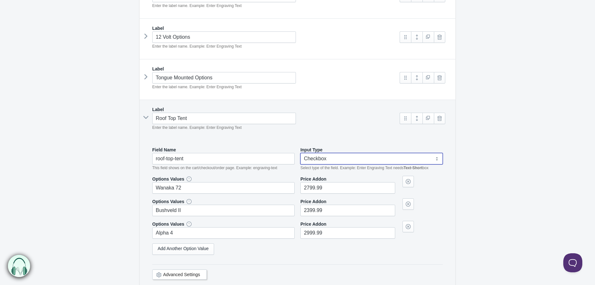
click at [331, 160] on select "Text-Short Text-Long Radio button Drop-down select Image Checkbox Datepicker" at bounding box center [372, 158] width 142 height 11
select select "4"
click at [301, 154] on select "Text-Short Text-Long Radio button Drop-down select Image Checkbox Datepicker" at bounding box center [372, 158] width 142 height 11
click at [146, 117] on icon at bounding box center [146, 117] width 10 height 0
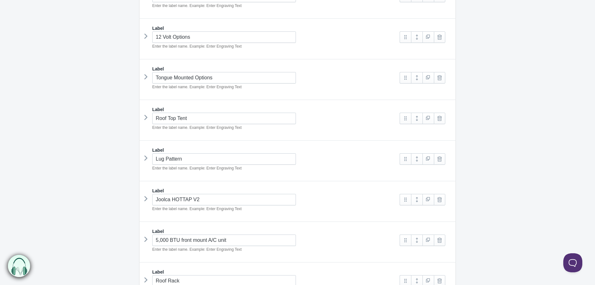
click at [146, 157] on icon at bounding box center [146, 158] width 0 height 10
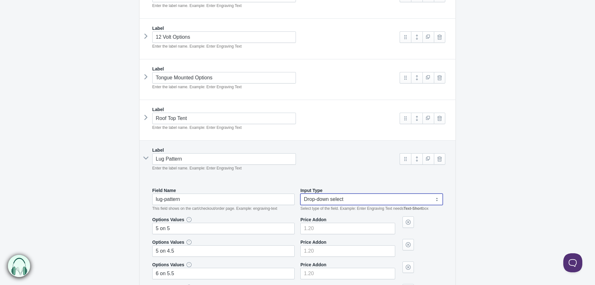
click at [321, 201] on select "Text-Short Text-Long Radio button Drop-down select Image Checkbox Datepicker" at bounding box center [372, 199] width 142 height 11
click at [301, 195] on select "Text-Short Text-Long Radio button Drop-down select Image Checkbox Datepicker" at bounding box center [372, 199] width 142 height 11
click at [146, 158] on icon at bounding box center [146, 158] width 10 height 0
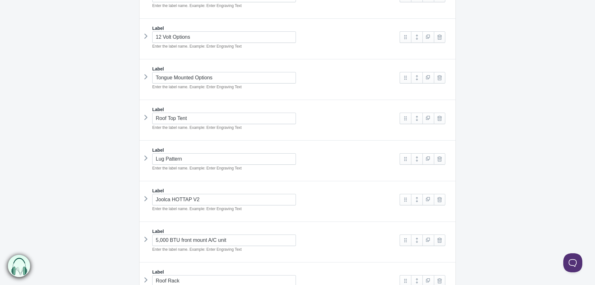
click at [146, 198] on icon at bounding box center [146, 199] width 0 height 10
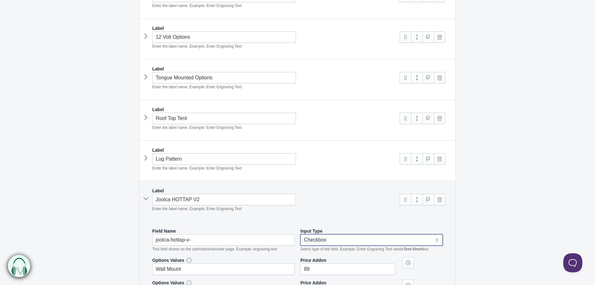
click at [335, 240] on select "Text-Short Text-Long Radio button Drop-down select Image Checkbox Datepicker" at bounding box center [372, 239] width 142 height 11
select select "4"
click at [301, 235] on select "Text-Short Text-Long Radio button Drop-down select Image Checkbox Datepicker" at bounding box center [372, 239] width 142 height 11
click at [148, 199] on icon at bounding box center [146, 199] width 10 height 0
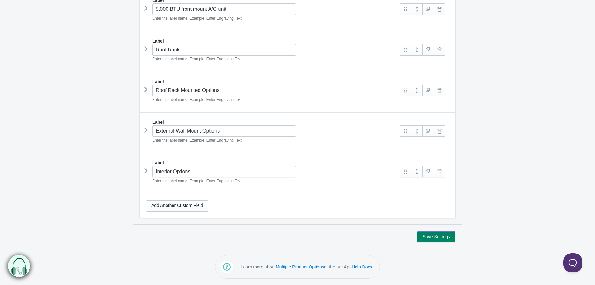
scroll to position [429, 0]
click at [428, 235] on button "Save Settings" at bounding box center [437, 236] width 38 height 11
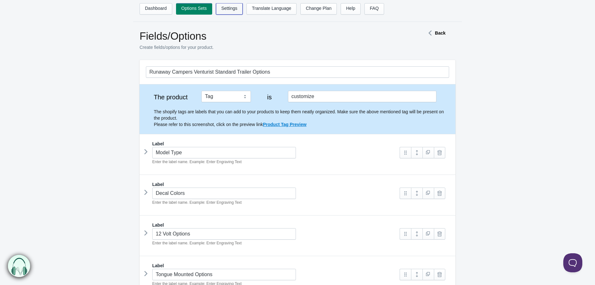
click at [232, 13] on link "Settings" at bounding box center [229, 8] width 27 height 11
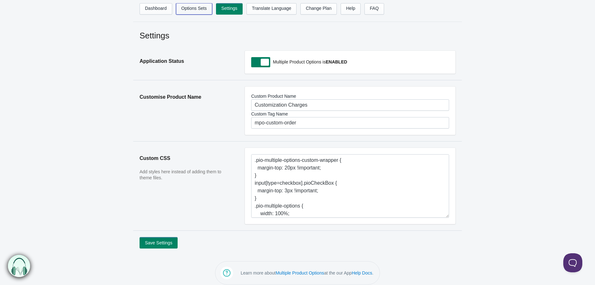
click at [204, 7] on link "Options Sets" at bounding box center [194, 8] width 36 height 11
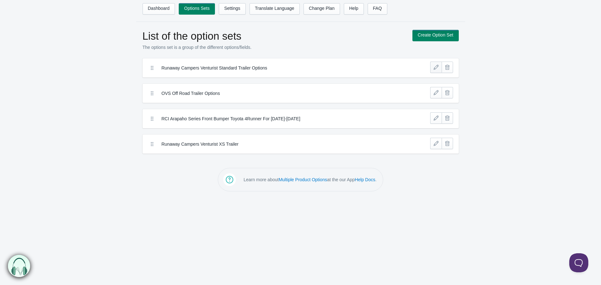
click at [436, 68] on link at bounding box center [435, 67] width 11 height 11
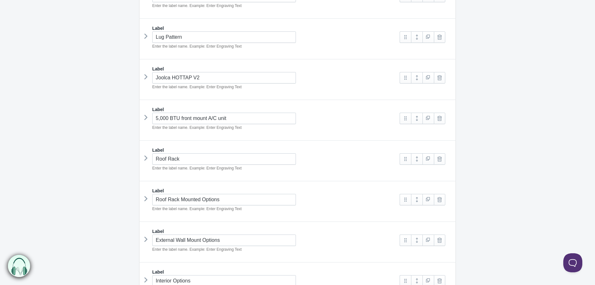
scroll to position [353, 0]
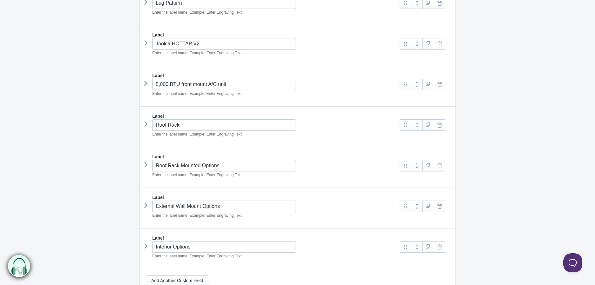
click at [146, 210] on icon at bounding box center [146, 206] width 0 height 10
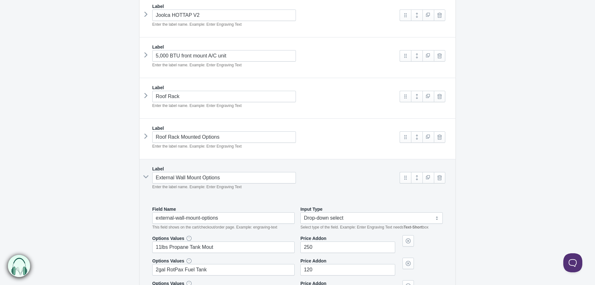
scroll to position [423, 0]
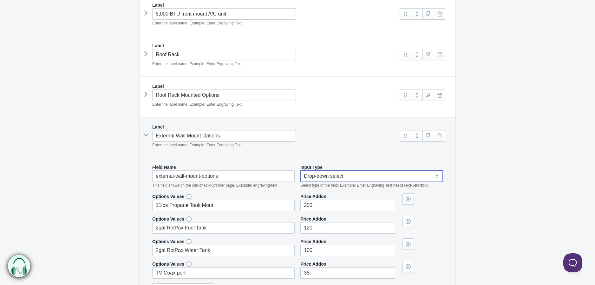
click at [363, 178] on select "Text-Short Text-Long Radio button Drop-down select Image Checkbox Datepicker" at bounding box center [372, 175] width 142 height 11
click at [357, 177] on select "Text-Short Text-Long Radio button Drop-down select Image Checkbox Datepicker" at bounding box center [372, 175] width 142 height 11
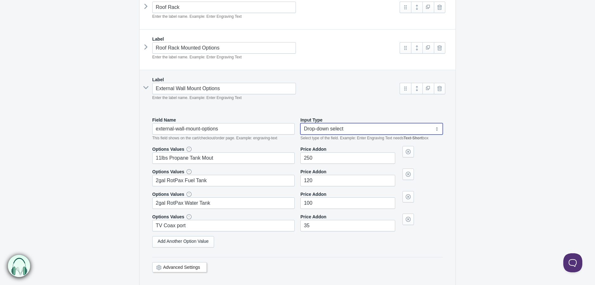
scroll to position [529, 0]
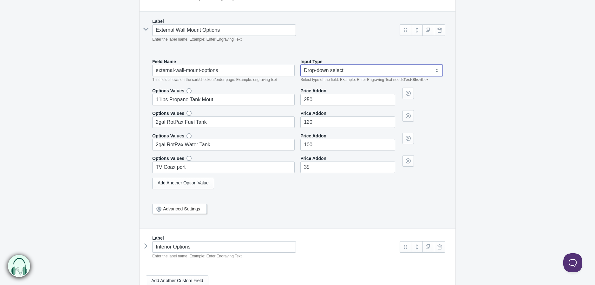
click at [177, 214] on div "Advanced Settings" at bounding box center [179, 209] width 55 height 10
click at [180, 210] on link "Advanced Settings" at bounding box center [181, 208] width 37 height 5
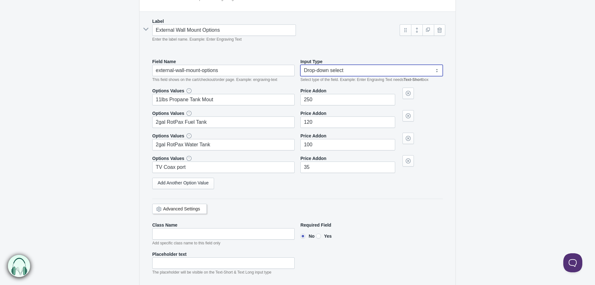
scroll to position [564, 0]
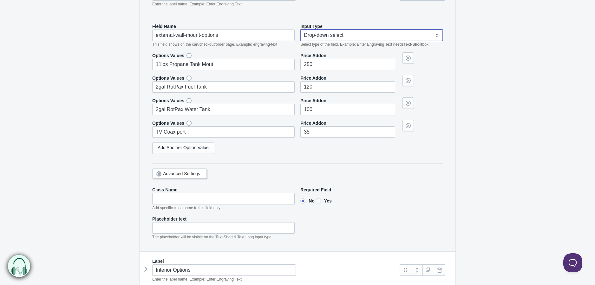
click at [191, 172] on link "Advanced Settings" at bounding box center [181, 173] width 37 height 5
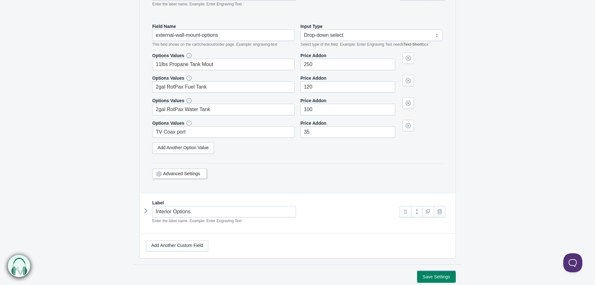
click at [441, 279] on button "Save Settings" at bounding box center [437, 276] width 38 height 11
